Goal: Task Accomplishment & Management: Manage account settings

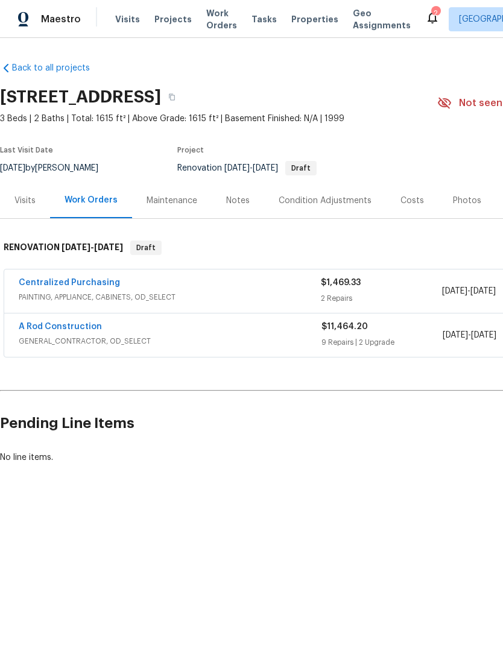
click at [57, 329] on link "A Rod Construction" at bounding box center [60, 326] width 83 height 8
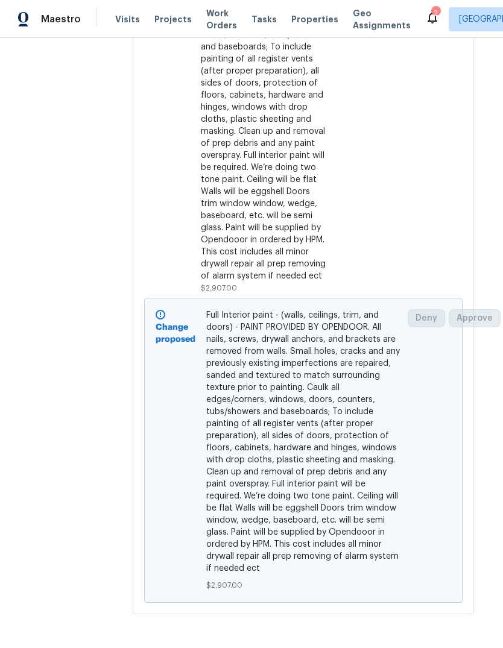
scroll to position [2847, 10]
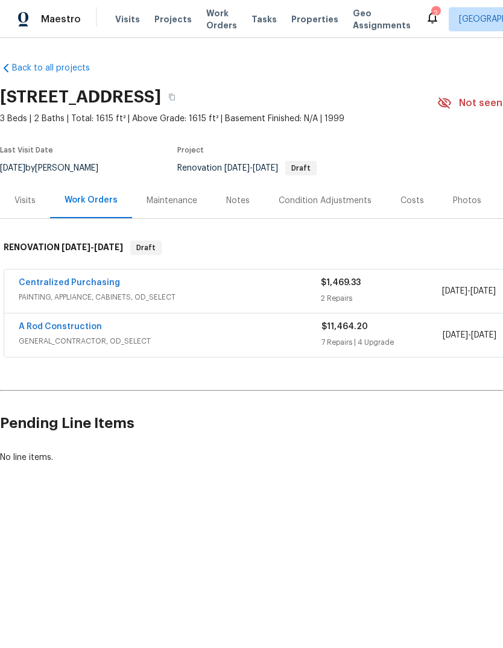
click at [57, 327] on link "A Rod Construction" at bounding box center [60, 326] width 83 height 8
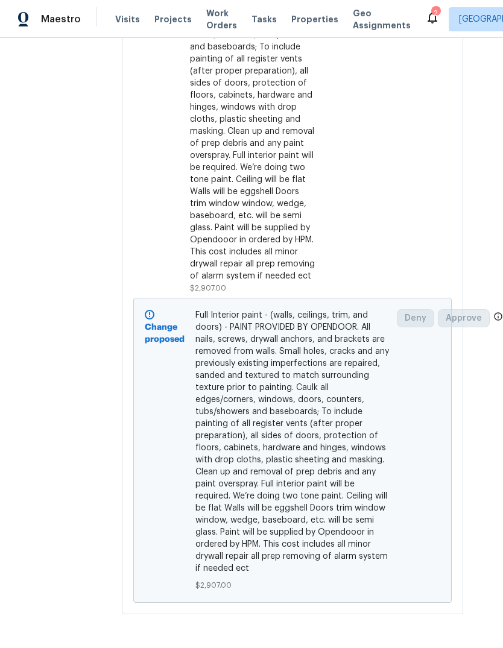
scroll to position [2847, 20]
click at [425, 13] on icon at bounding box center [432, 17] width 14 height 14
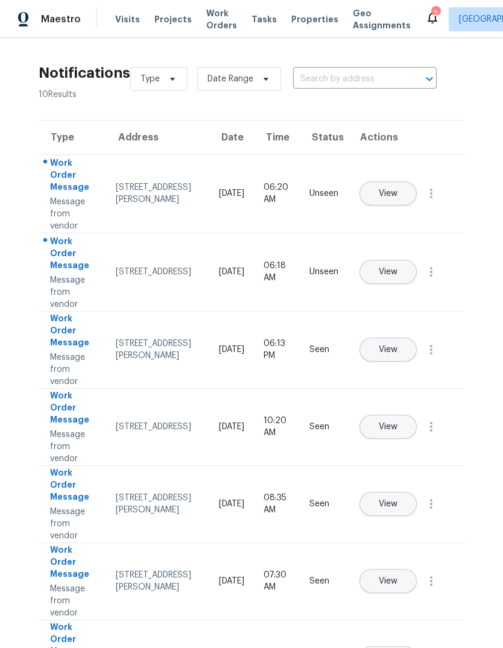
click at [397, 268] on span "View" at bounding box center [387, 272] width 19 height 9
click at [434, 279] on icon "button" at bounding box center [431, 272] width 14 height 14
click at [393, 293] on link "Mark Seen" at bounding box center [362, 286] width 102 height 18
click at [432, 198] on icon "button" at bounding box center [431, 194] width 2 height 10
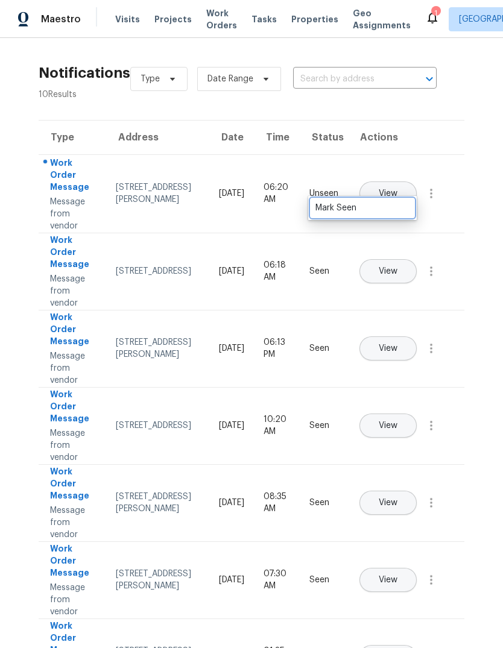
click at [398, 208] on div "Mark Seen" at bounding box center [362, 208] width 94 height 12
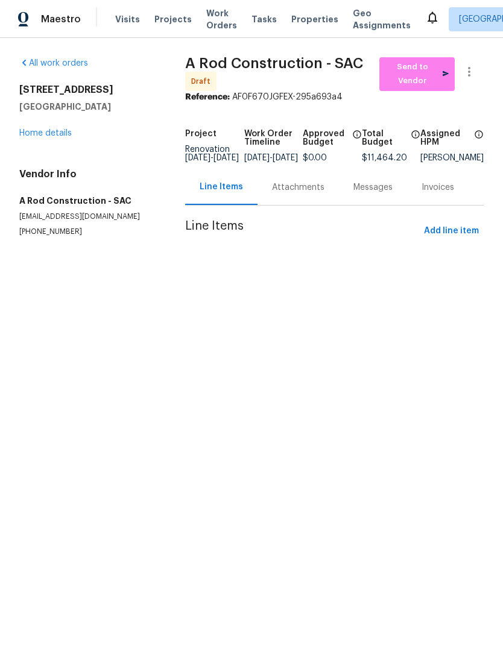
click at [47, 137] on link "Home details" at bounding box center [45, 133] width 52 height 8
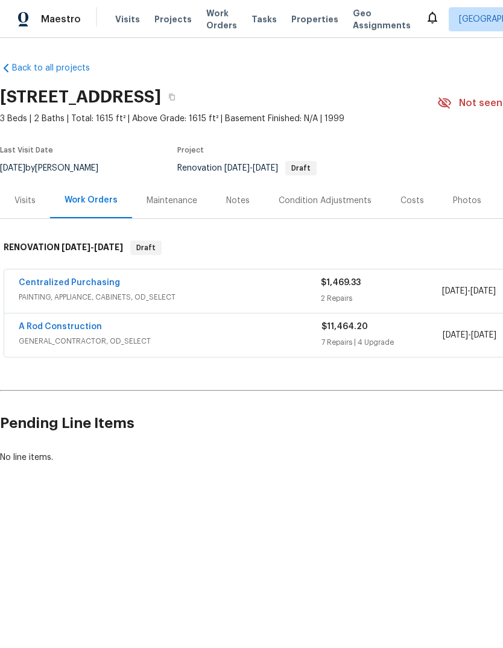
click at [406, 193] on div "Costs" at bounding box center [412, 201] width 52 height 36
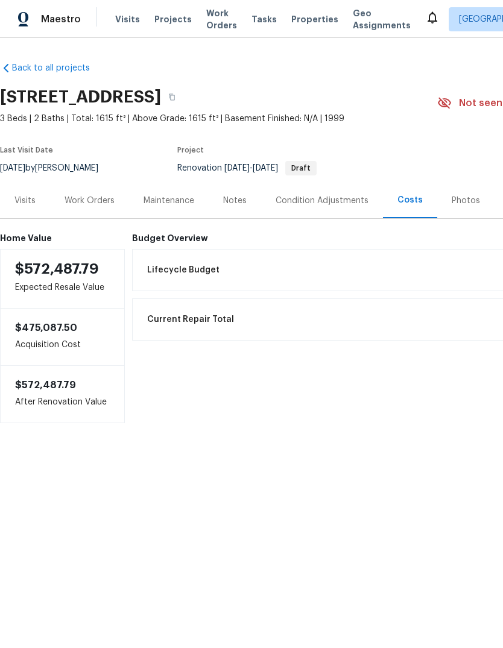
click at [192, 275] on span "Lifecycle Budget" at bounding box center [183, 270] width 72 height 12
click at [185, 240] on h6 "Budget Overview" at bounding box center [407, 238] width 550 height 10
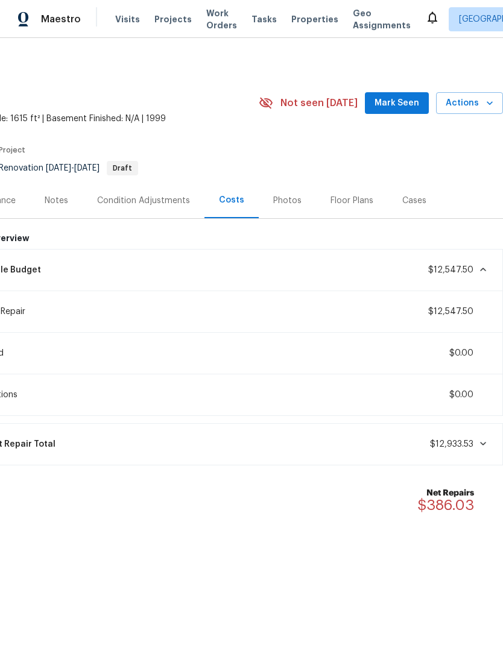
scroll to position [0, 178]
